Goal: Find specific page/section: Find specific page/section

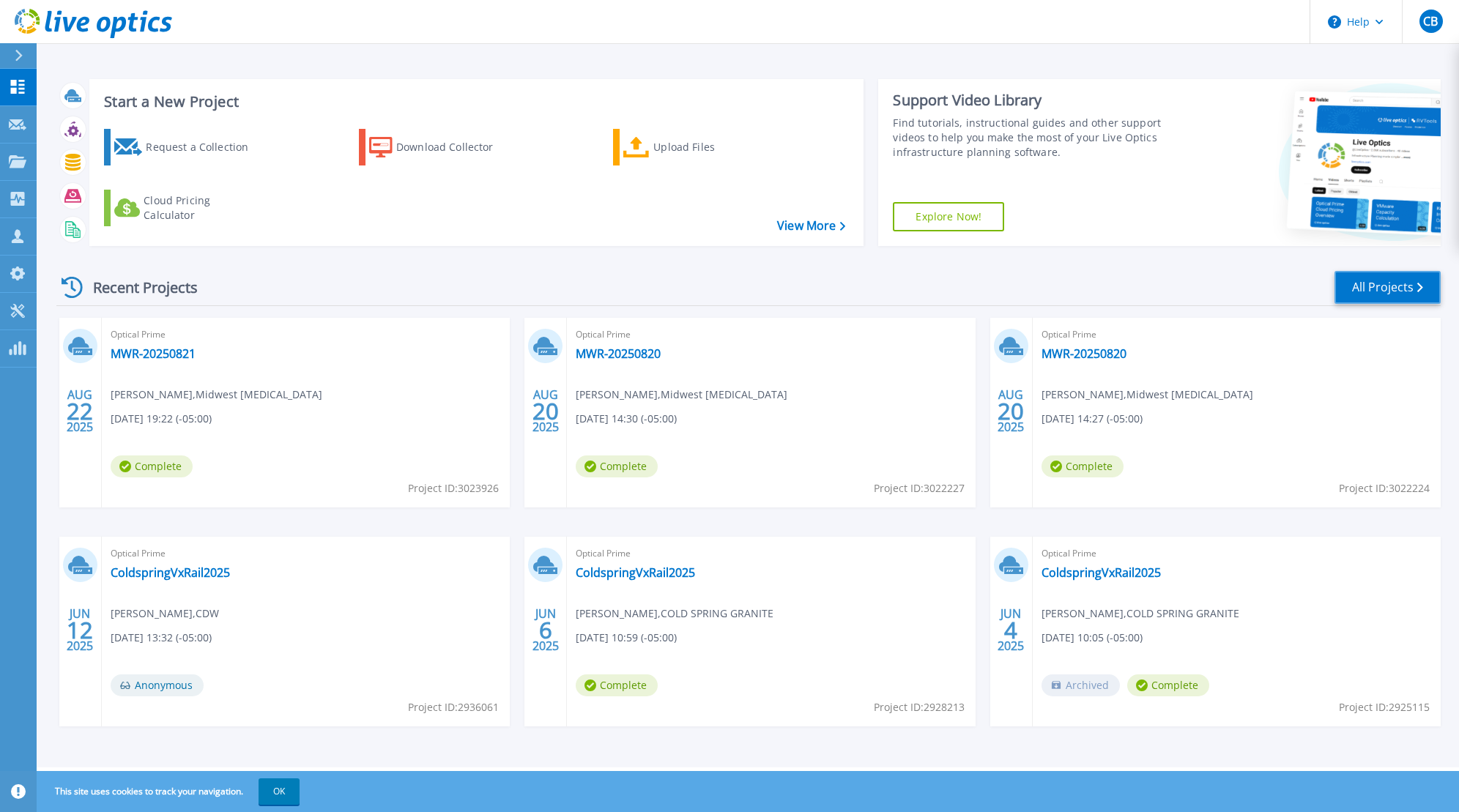
click at [1380, 286] on link "All Projects" at bounding box center [1387, 287] width 106 height 33
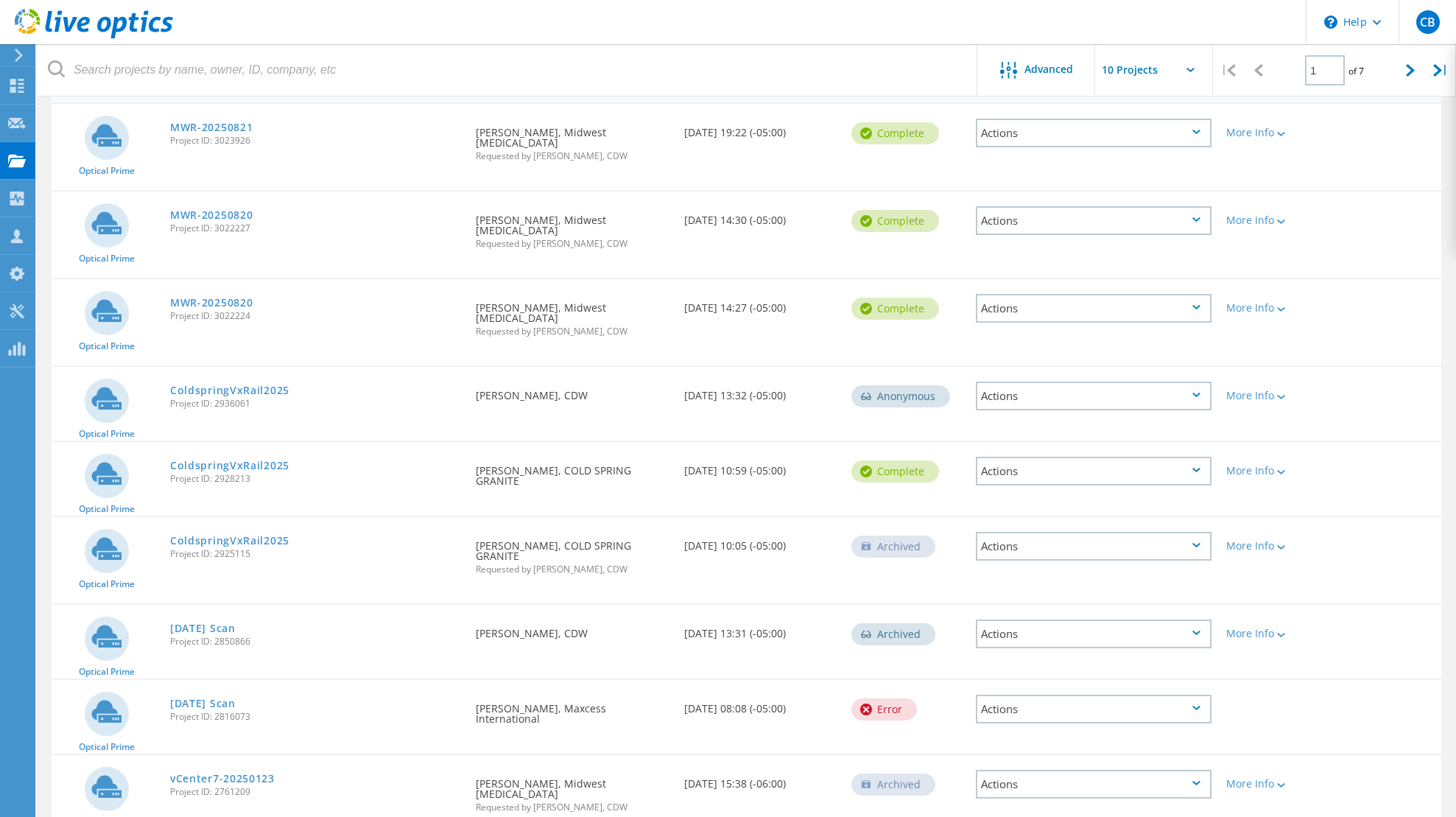
scroll to position [277, 0]
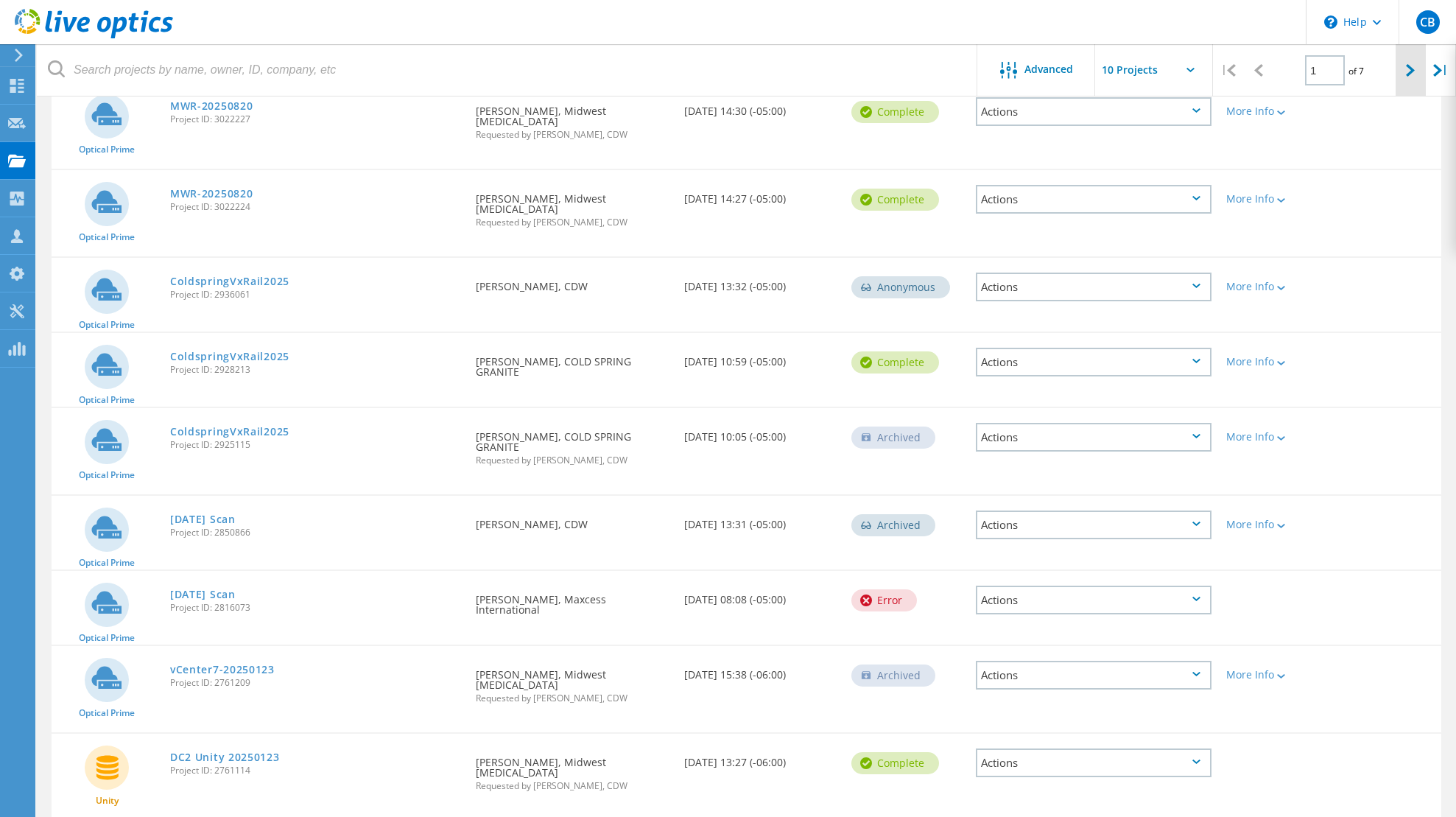
click at [1409, 74] on icon at bounding box center [1410, 70] width 9 height 13
type input "2"
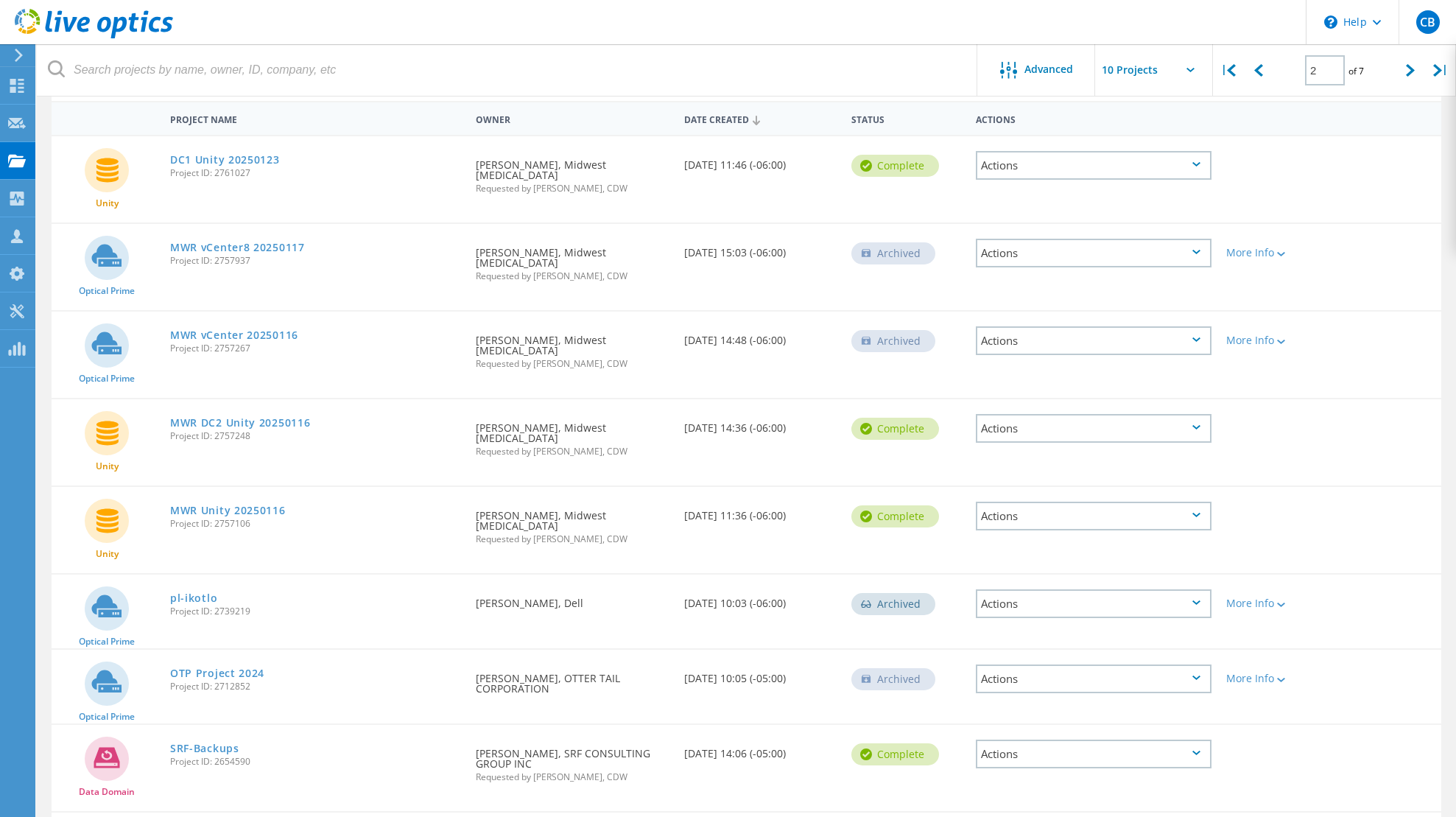
scroll to position [130, 0]
